Goal: Task Accomplishment & Management: Complete application form

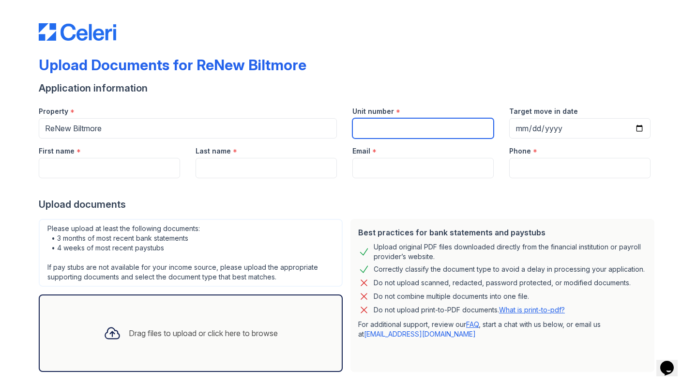
click at [382, 130] on input "Unit number" at bounding box center [422, 128] width 141 height 20
type input "144"
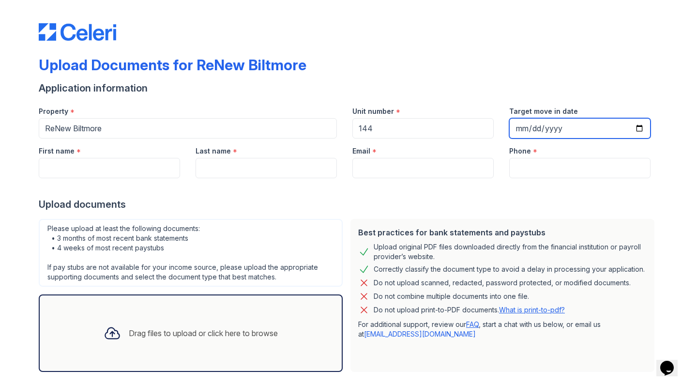
click at [534, 131] on input "Target move in date" at bounding box center [579, 128] width 141 height 20
click at [522, 130] on input "Target move in date" at bounding box center [579, 128] width 141 height 20
click at [535, 129] on input "Target move in date" at bounding box center [579, 128] width 141 height 20
click at [580, 126] on input "Target move in date" at bounding box center [579, 128] width 141 height 20
click at [579, 127] on input "Target move in date" at bounding box center [579, 128] width 141 height 20
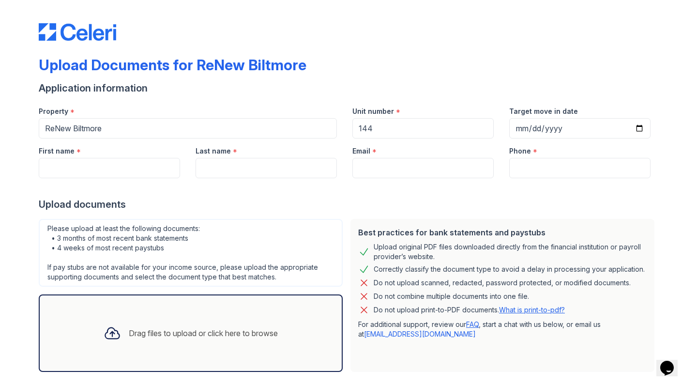
click at [586, 89] on div "Application information" at bounding box center [348, 88] width 619 height 14
type input "Maya"
type input "Hill"
type input "M"
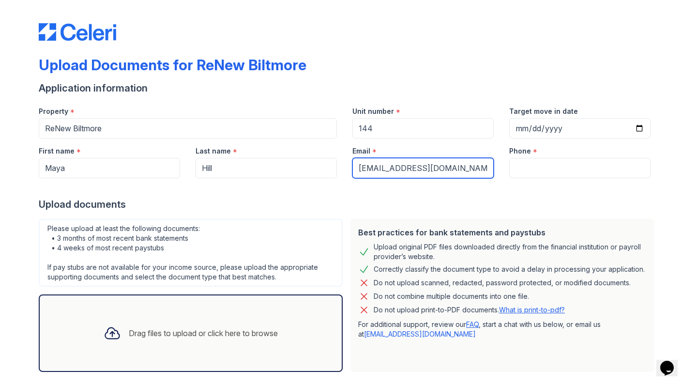
type input "[EMAIL_ADDRESS][DOMAIN_NAME]"
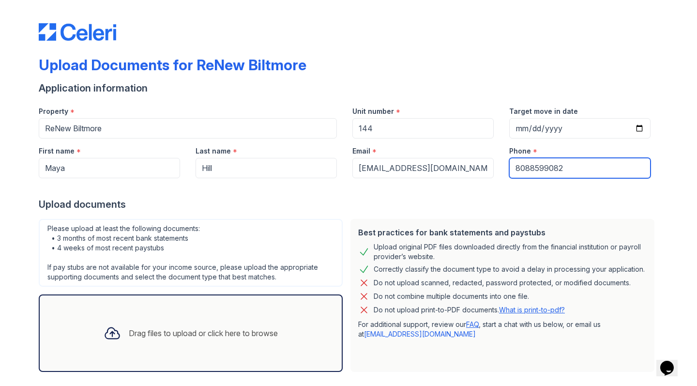
click at [528, 167] on input "8088599082" at bounding box center [579, 168] width 141 height 20
click at [543, 168] on input "8088599082" at bounding box center [579, 168] width 141 height 20
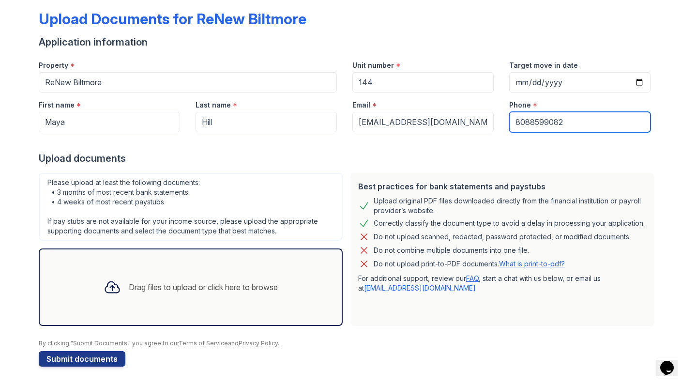
type input "8088599082"
click at [203, 285] on div "Drag files to upload or click here to browse" at bounding box center [203, 287] width 149 height 12
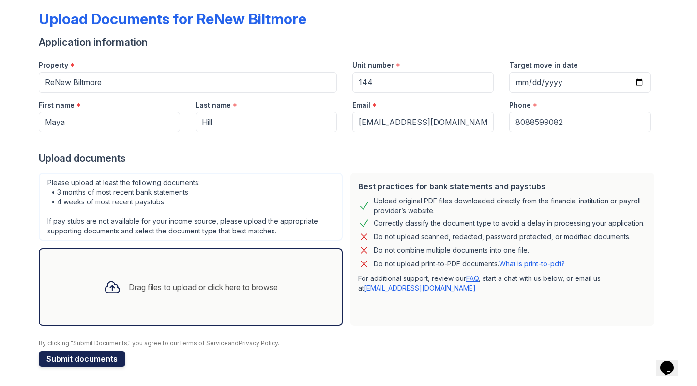
click at [97, 356] on button "Submit documents" at bounding box center [82, 358] width 87 height 15
click at [89, 360] on button "Submit documents" at bounding box center [82, 358] width 87 height 15
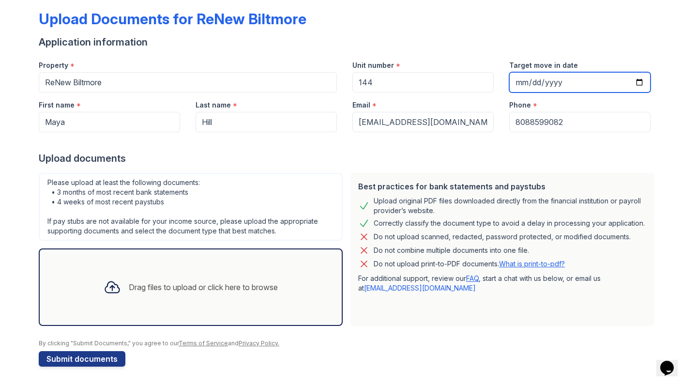
click at [547, 87] on input "Target move in date" at bounding box center [579, 82] width 141 height 20
type input "[DATE]"
click at [81, 358] on button "Submit documents" at bounding box center [82, 358] width 87 height 15
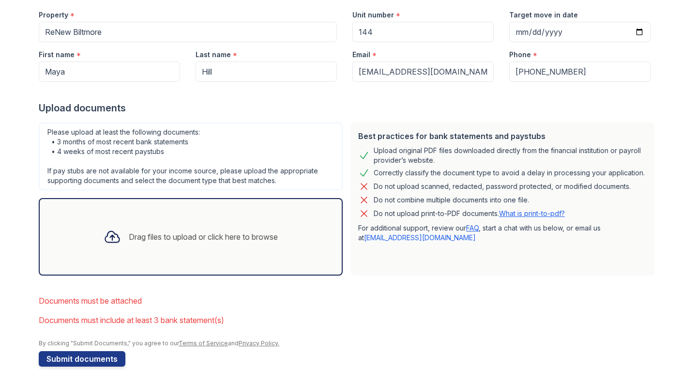
scroll to position [123, 0]
click at [211, 241] on div "Drag files to upload or click here to browse" at bounding box center [203, 237] width 149 height 12
click at [89, 356] on button "Submit documents" at bounding box center [82, 358] width 87 height 15
click at [134, 265] on div "Drag files to upload or click here to browse" at bounding box center [191, 236] width 304 height 77
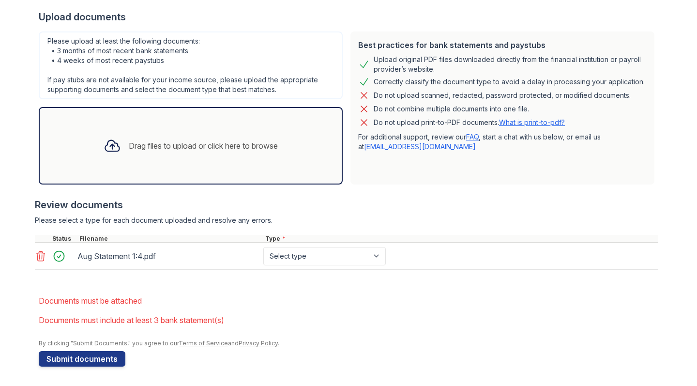
scroll to position [214, 0]
select select "paystub"
click at [127, 138] on div "Drag files to upload or click here to browse" at bounding box center [191, 145] width 190 height 33
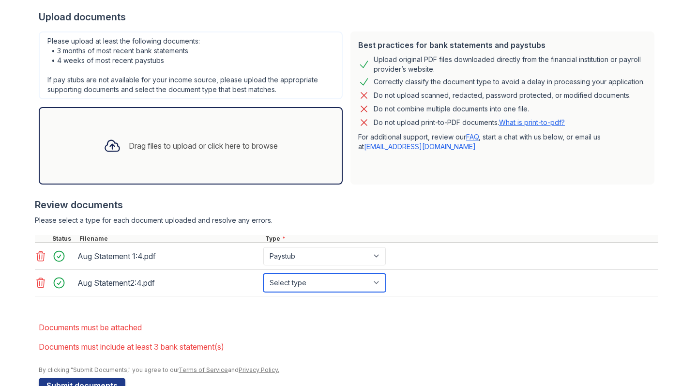
select select "paystub"
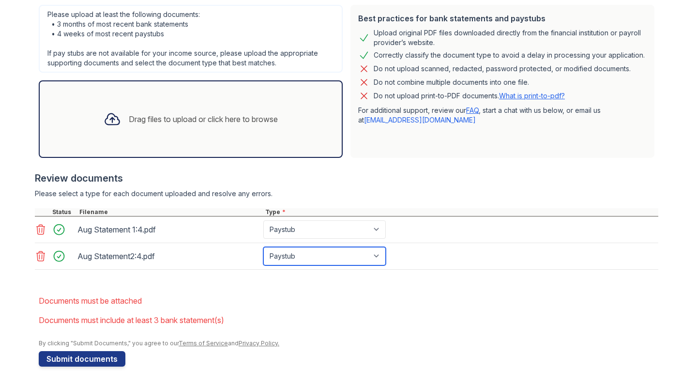
scroll to position [241, 0]
click at [177, 125] on div "Drag files to upload or click here to browse" at bounding box center [191, 119] width 190 height 33
click at [201, 111] on div "Drag files to upload or click here to browse" at bounding box center [191, 119] width 190 height 33
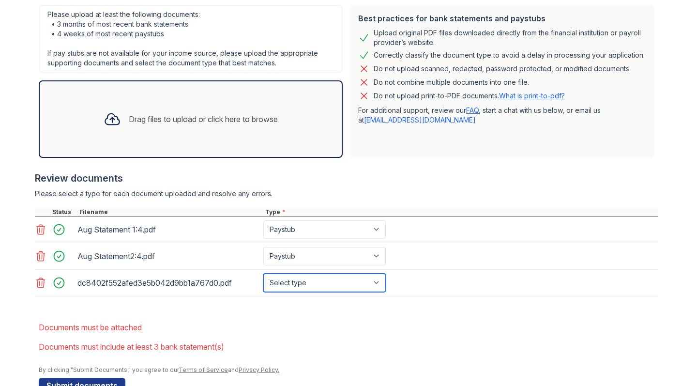
select select "paystub"
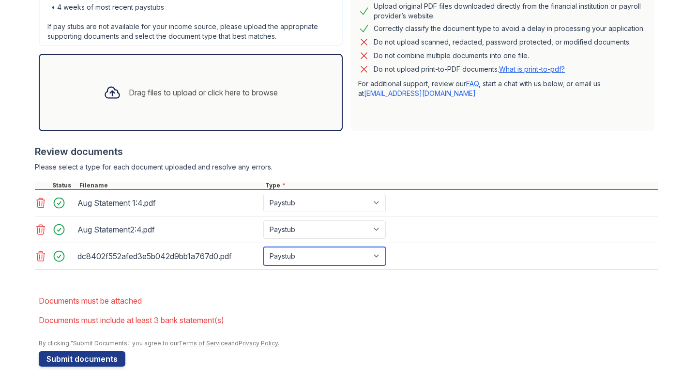
scroll to position [268, 0]
click at [40, 254] on icon at bounding box center [41, 256] width 12 height 12
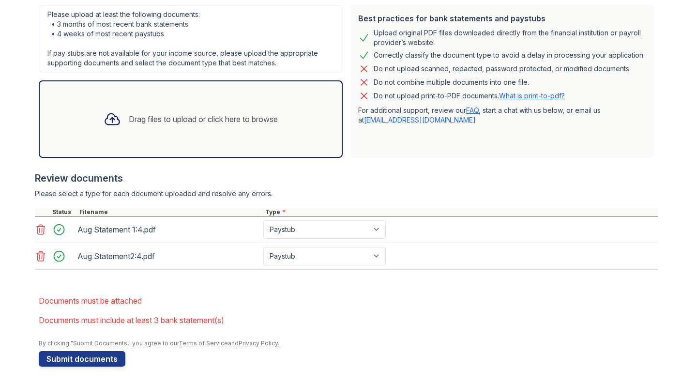
scroll to position [241, 0]
click at [520, 1] on div "Best practices for bank statements and paystubs Upload original PDF files downl…" at bounding box center [502, 81] width 312 height 161
click at [147, 125] on div "Drag files to upload or click here to browse" at bounding box center [191, 119] width 190 height 33
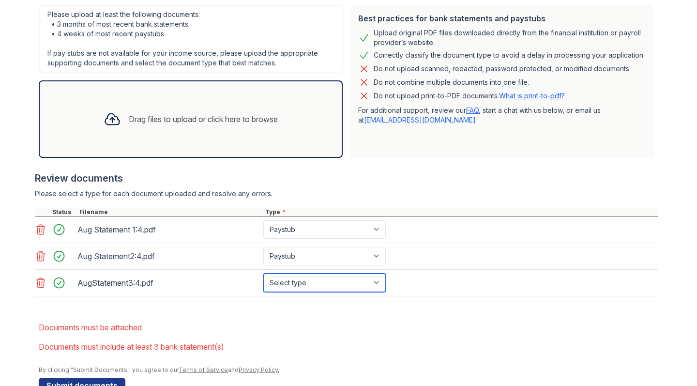
select select "paystub"
click at [258, 106] on div "Drag files to upload or click here to browse" at bounding box center [191, 119] width 190 height 33
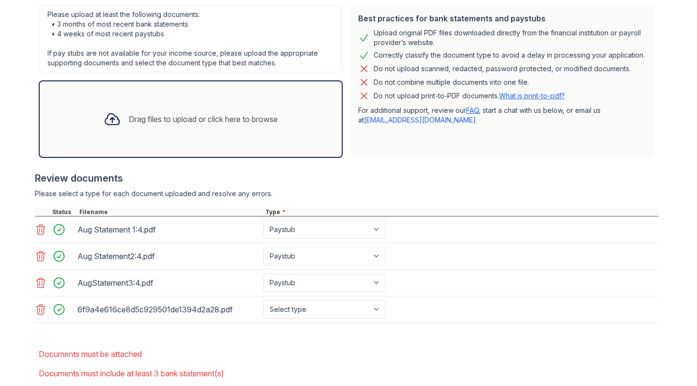
click at [40, 309] on icon at bounding box center [41, 309] width 12 height 12
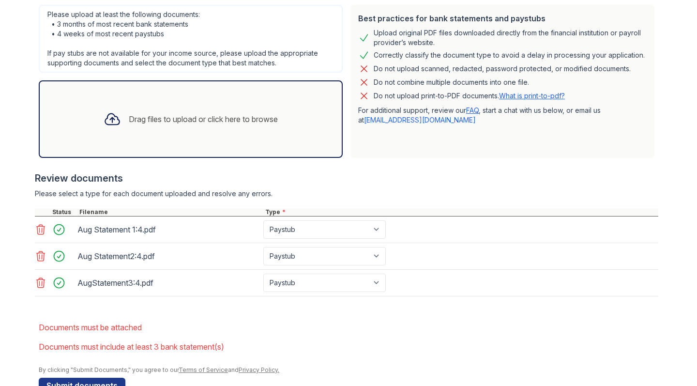
click at [268, 100] on div "Drag files to upload or click here to browse" at bounding box center [191, 118] width 304 height 77
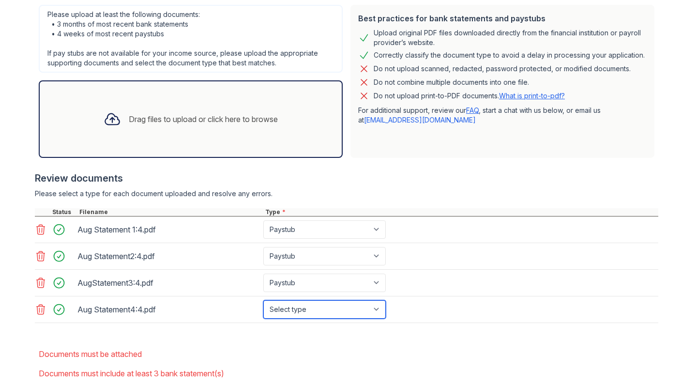
select select "paystub"
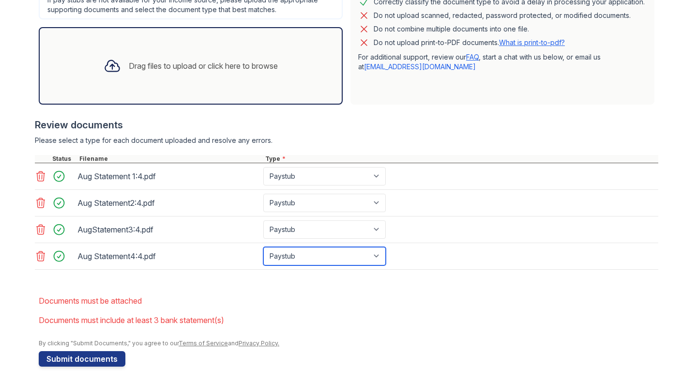
scroll to position [294, 0]
click at [258, 74] on div "Drag files to upload or click here to browse" at bounding box center [191, 65] width 190 height 33
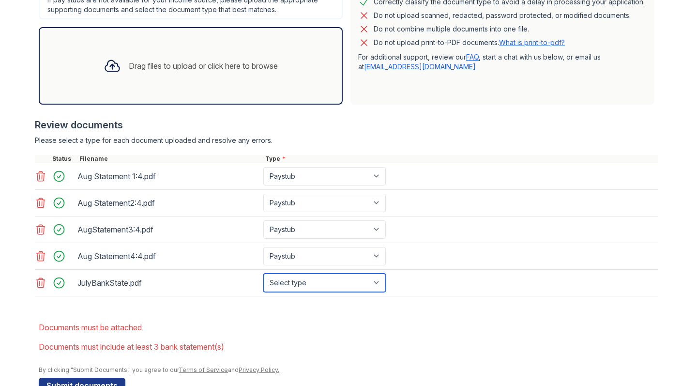
select select "bank_statement"
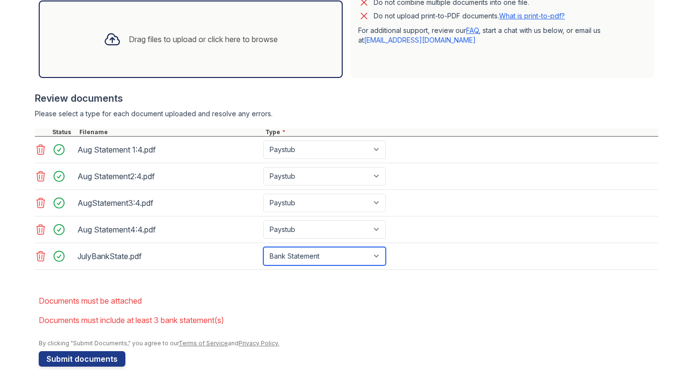
scroll to position [321, 0]
click at [197, 34] on div "Drag files to upload or click here to browse" at bounding box center [203, 39] width 149 height 12
click at [239, 49] on div "Drag files to upload or click here to browse" at bounding box center [191, 39] width 190 height 33
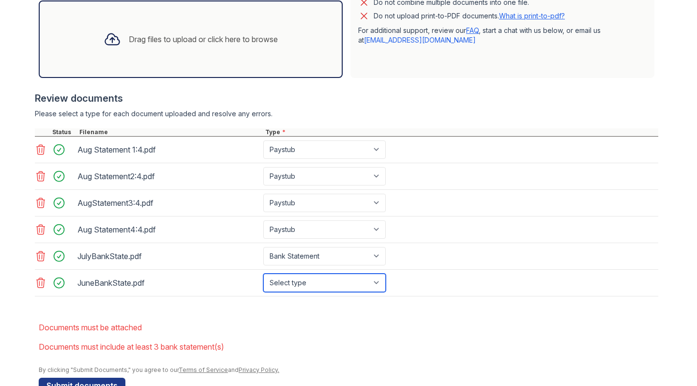
select select "bank_statement"
click at [366, 313] on form "Application information Property * ReNew Biltmore Unit number * 144 Target move…" at bounding box center [348, 90] width 619 height 605
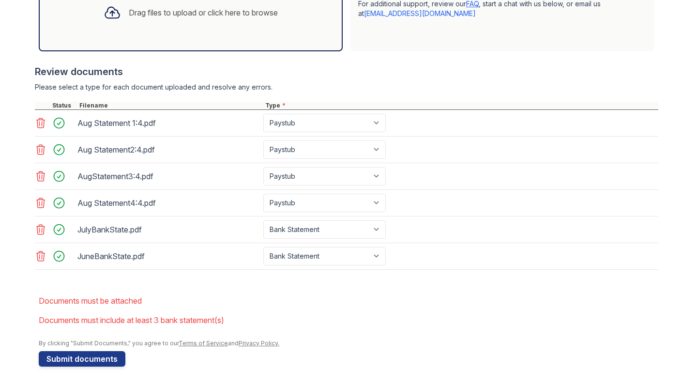
scroll to position [347, 0]
click at [243, 29] on div "Drag files to upload or click here to browse" at bounding box center [191, 12] width 304 height 77
click at [280, 33] on div "Drag files to upload or click here to browse" at bounding box center [191, 12] width 304 height 77
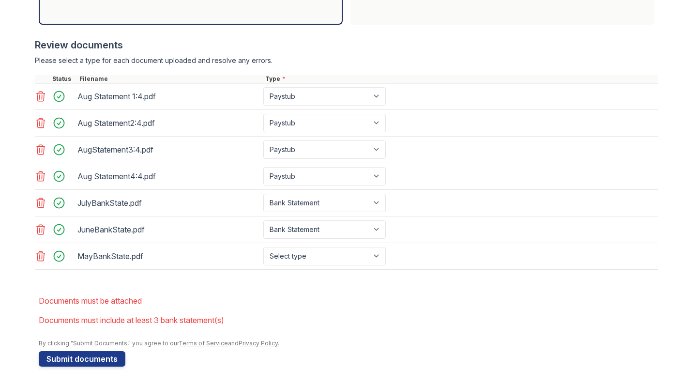
scroll to position [374, 0]
select select "bank_statement"
click at [66, 364] on button "Submit documents" at bounding box center [82, 358] width 87 height 15
